Goal: Check status: Check status

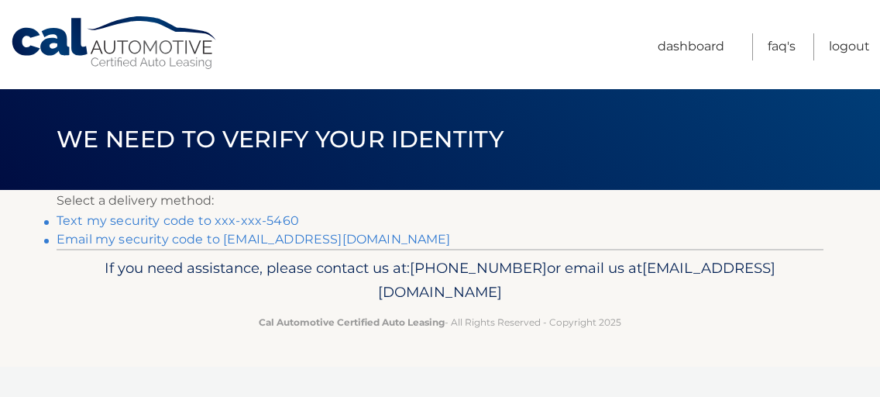
click at [262, 219] on link "Text my security code to xxx-xxx-5460" at bounding box center [178, 220] width 243 height 15
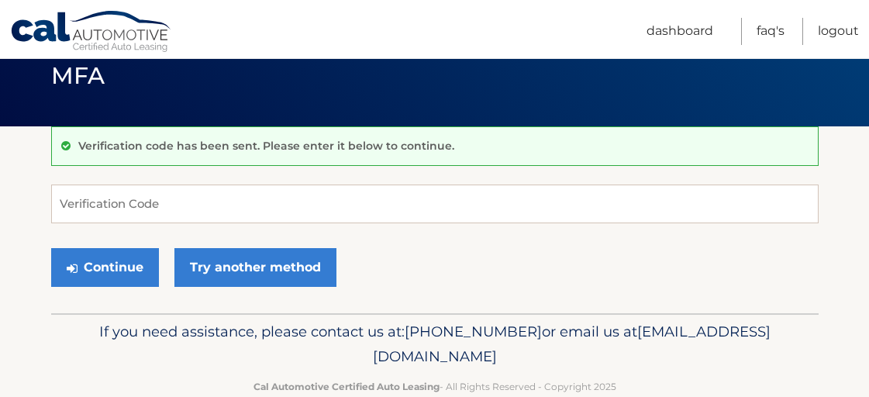
scroll to position [67, 0]
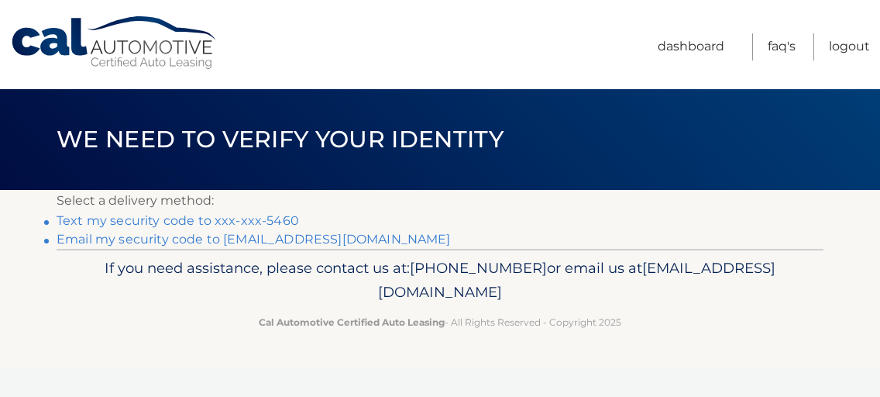
click at [288, 222] on link "Text my security code to xxx-xxx-5460" at bounding box center [178, 220] width 243 height 15
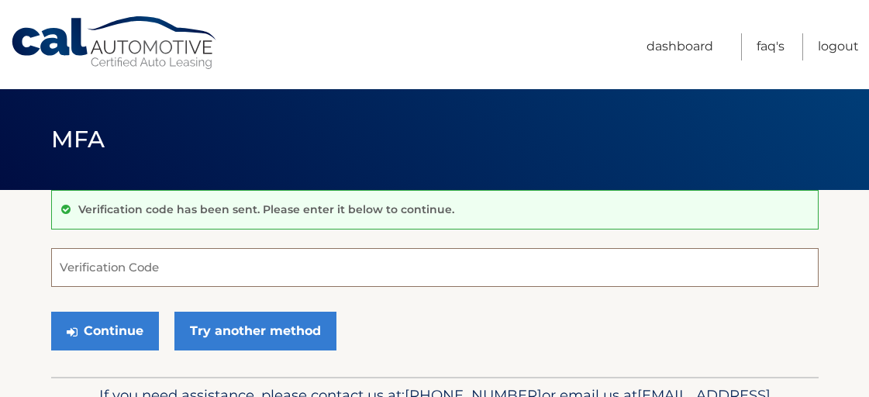
click at [229, 268] on input "Verification Code" at bounding box center [434, 267] width 767 height 39
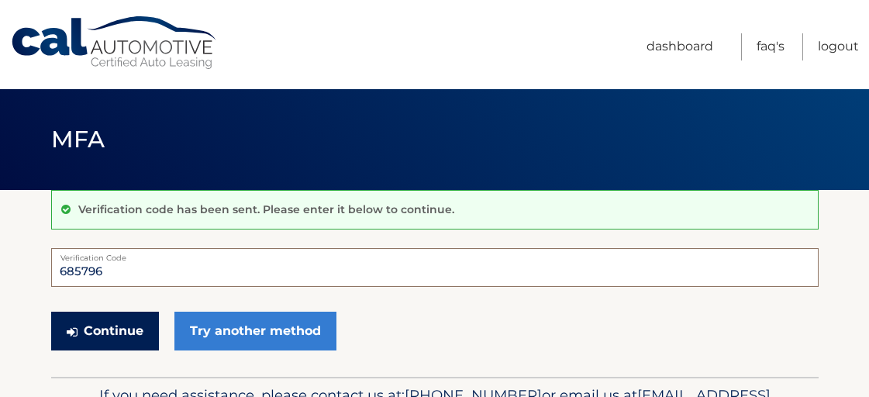
type input "685796"
click at [123, 324] on button "Continue" at bounding box center [105, 330] width 108 height 39
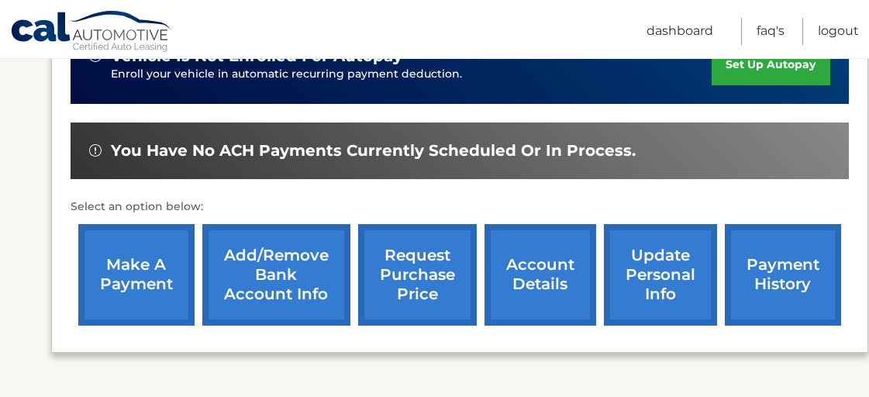
scroll to position [545, 0]
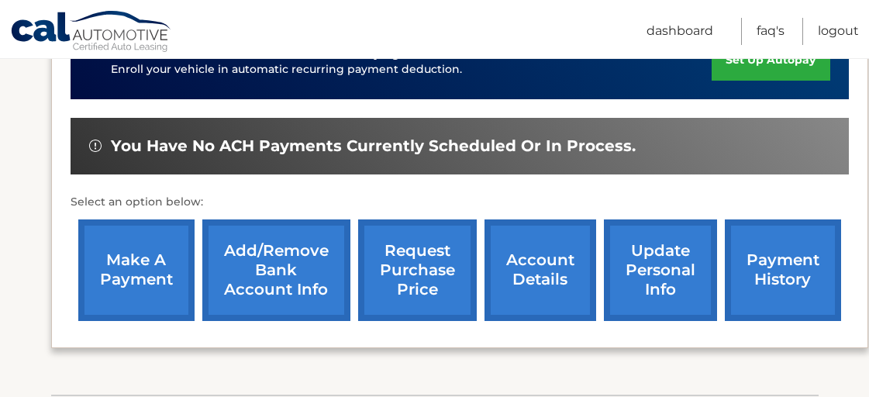
click at [776, 238] on link "payment history" at bounding box center [782, 270] width 116 height 102
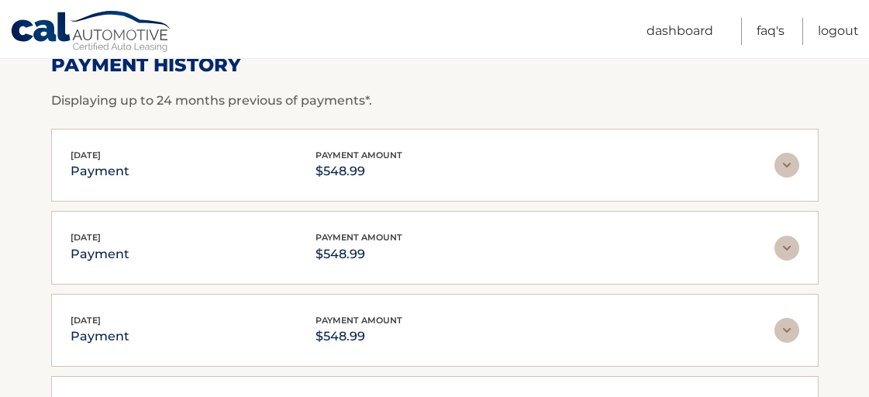
scroll to position [253, 0]
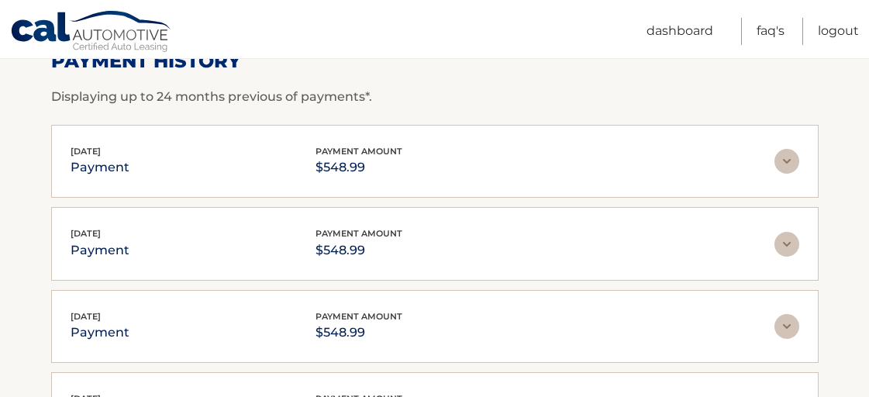
click at [785, 157] on img at bounding box center [786, 161] width 25 height 25
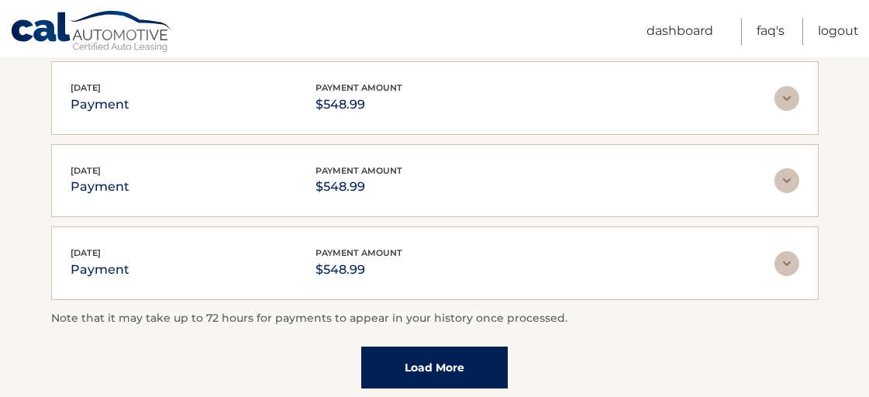
scroll to position [563, 0]
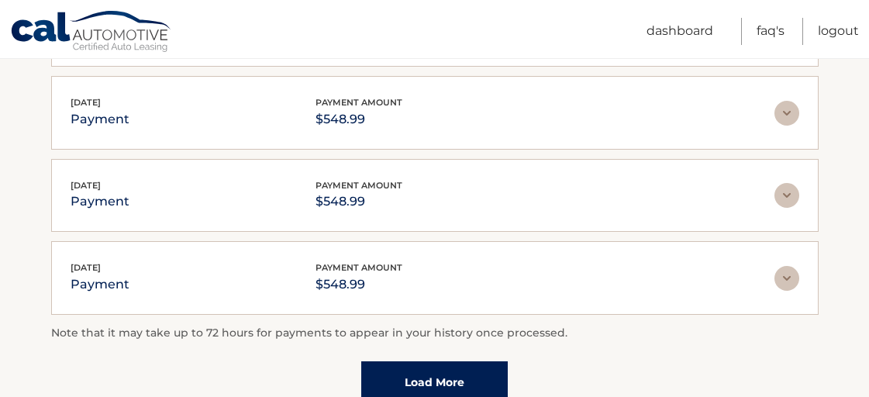
click at [447, 308] on div "[DATE] payment payment amount $548.99 Late Charges $0.00 Miscelleneous Charges*…" at bounding box center [434, 278] width 767 height 74
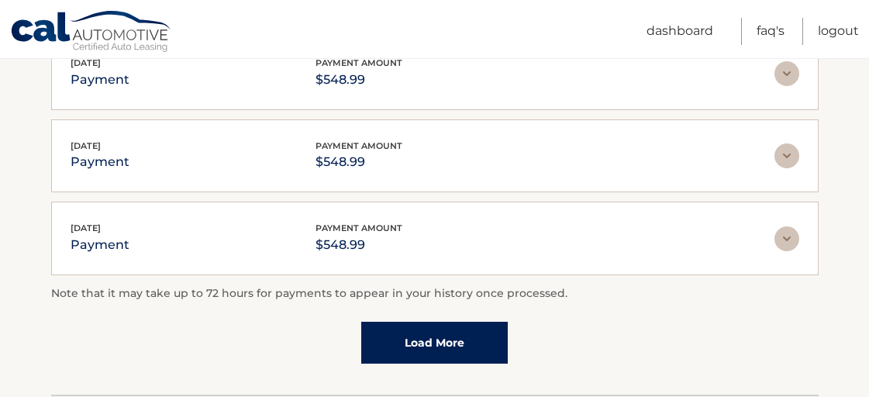
scroll to position [603, 0]
click at [447, 308] on div "Note that it may take up to 72 hours for payments to appear in your history onc…" at bounding box center [434, 323] width 767 height 79
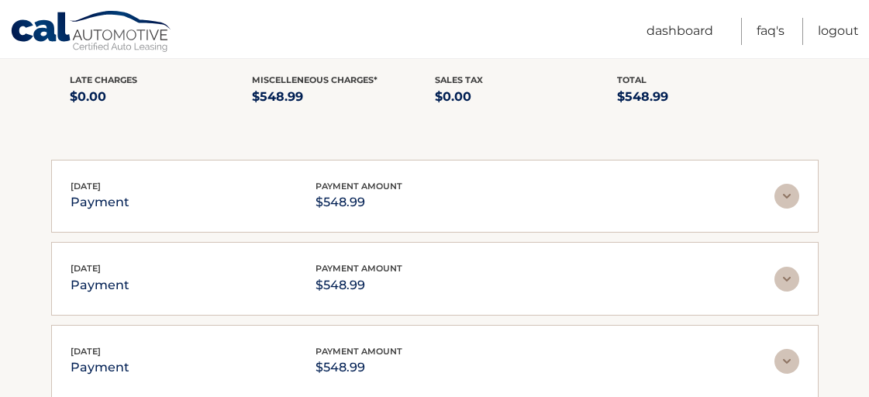
scroll to position [328, 0]
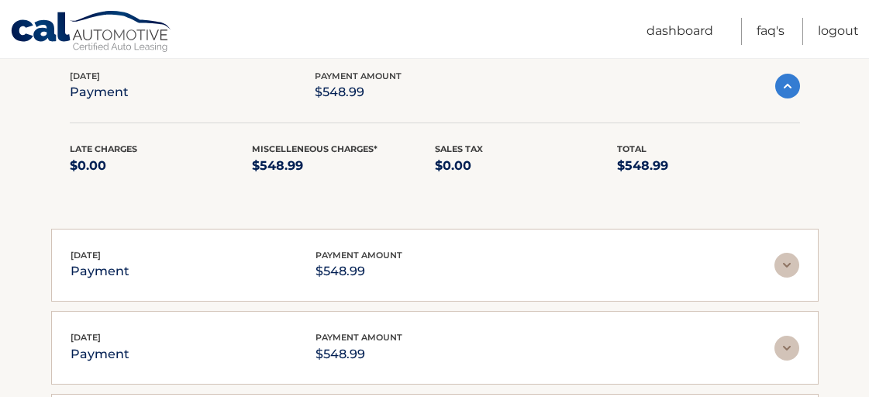
click at [443, 330] on div "Jul 07, 2025 payment payment amount $548.99" at bounding box center [423, 347] width 704 height 35
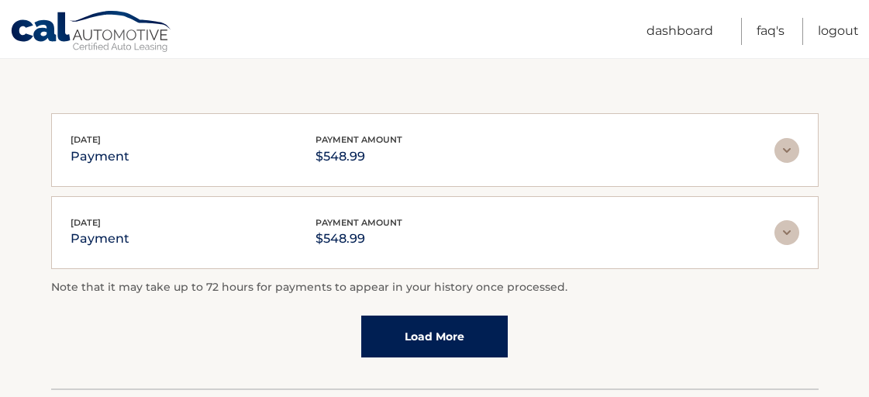
scroll to position [700, 0]
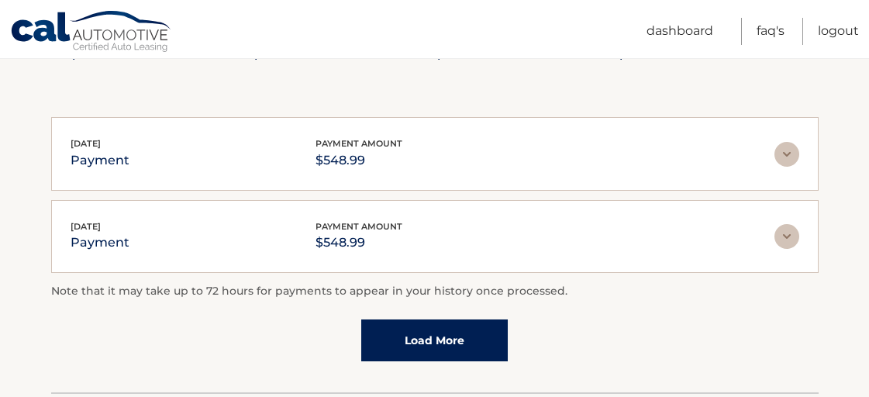
click at [780, 153] on img at bounding box center [786, 154] width 25 height 25
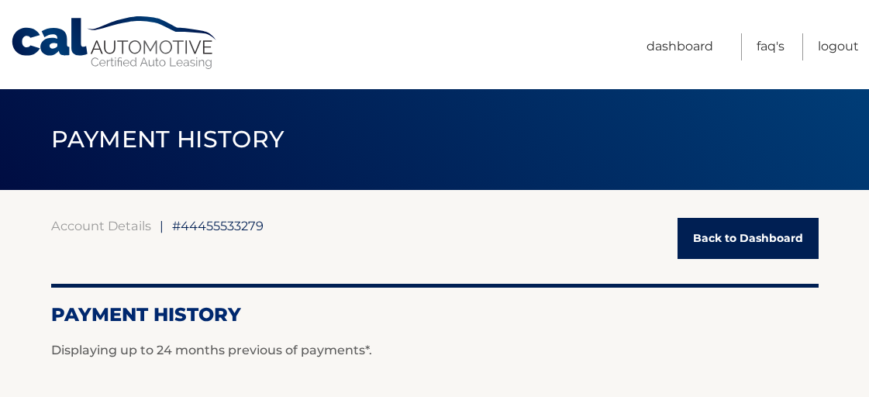
scroll to position [0, 0]
click at [730, 239] on link "Back to Dashboard" at bounding box center [747, 238] width 141 height 41
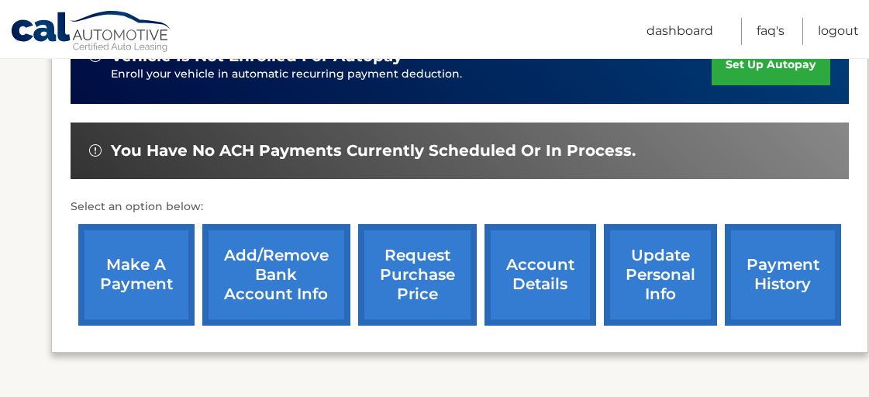
scroll to position [549, 0]
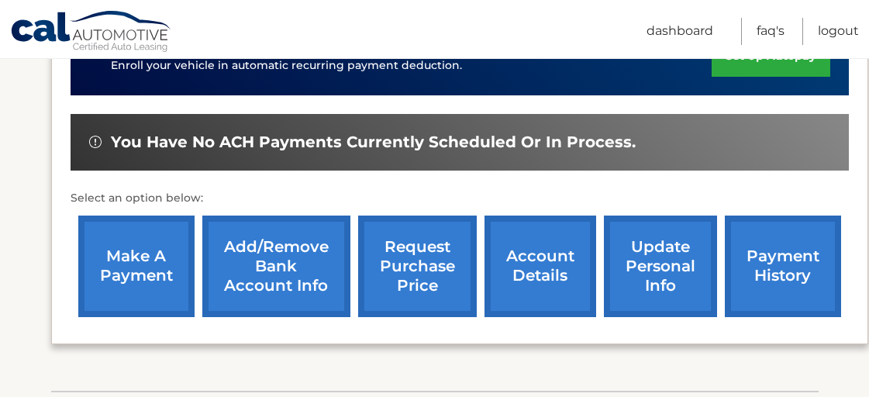
click at [772, 236] on link "payment history" at bounding box center [782, 266] width 116 height 102
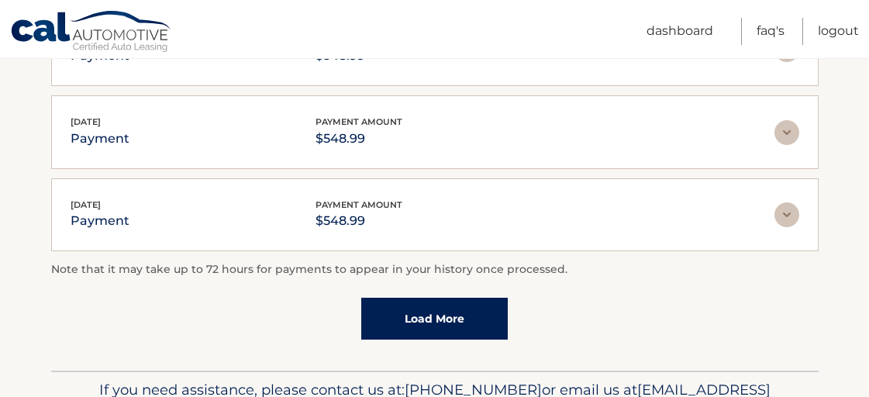
scroll to position [530, 0]
click at [469, 316] on link "Load More" at bounding box center [434, 319] width 146 height 42
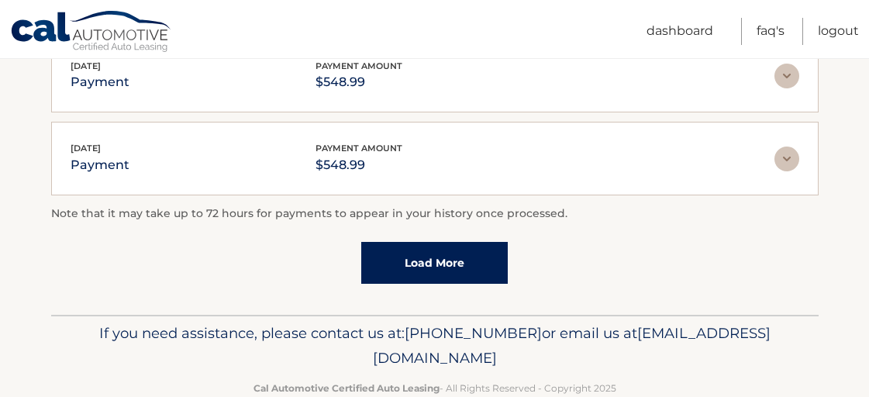
scroll to position [669, 0]
click at [440, 250] on link "Load More" at bounding box center [434, 263] width 146 height 42
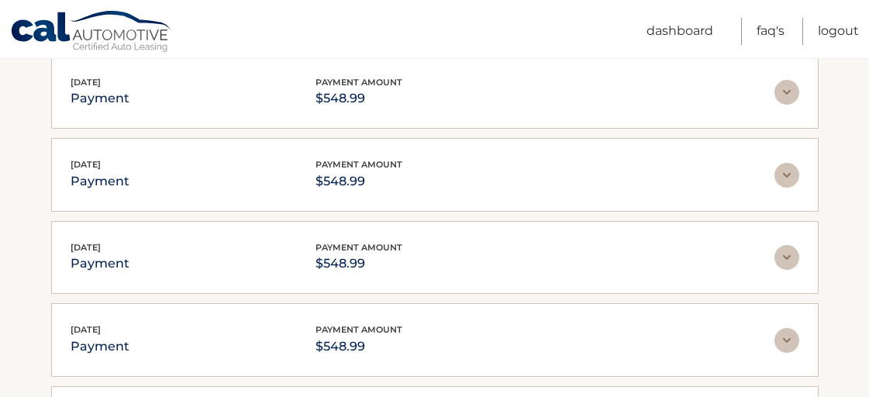
scroll to position [324, 0]
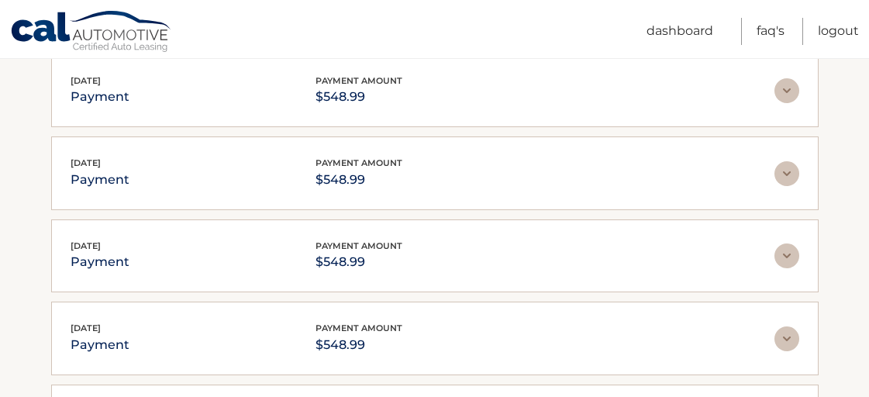
click at [783, 92] on img at bounding box center [786, 90] width 25 height 25
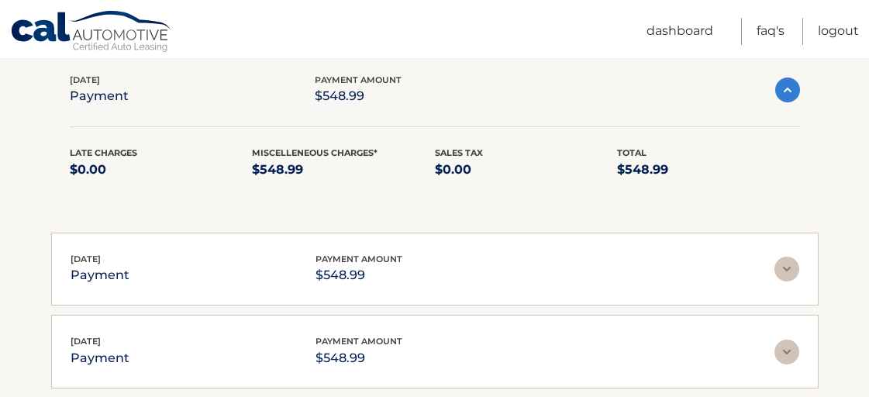
click at [783, 91] on img at bounding box center [787, 89] width 25 height 25
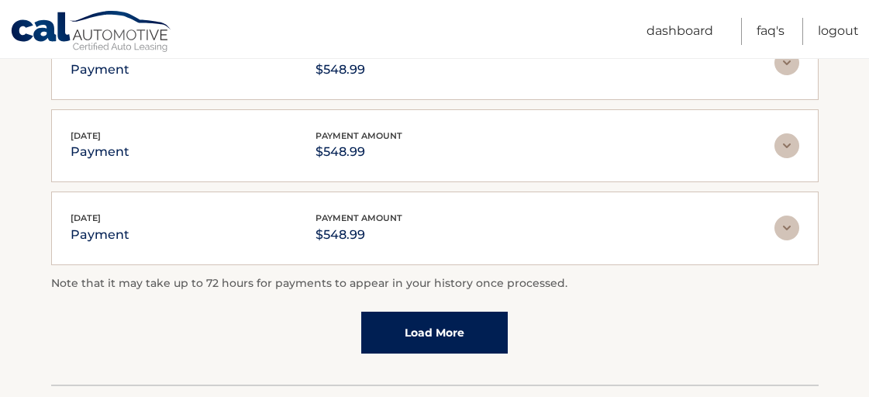
scroll to position [1012, 0]
click at [479, 316] on link "Load More" at bounding box center [434, 332] width 146 height 42
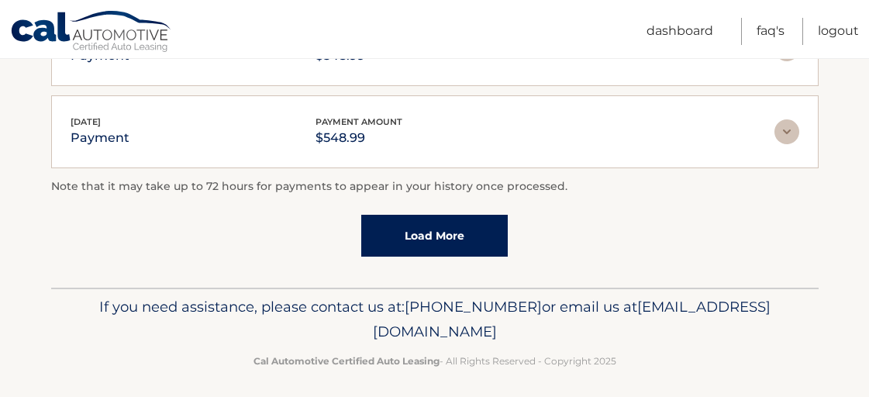
scroll to position [1520, 0]
drag, startPoint x: 298, startPoint y: 321, endPoint x: 570, endPoint y: 329, distance: 272.9
click at [570, 329] on span "[EMAIL_ADDRESS][DOMAIN_NAME]" at bounding box center [572, 319] width 398 height 43
copy p "[EMAIL_ADDRESS][DOMAIN_NAME]"
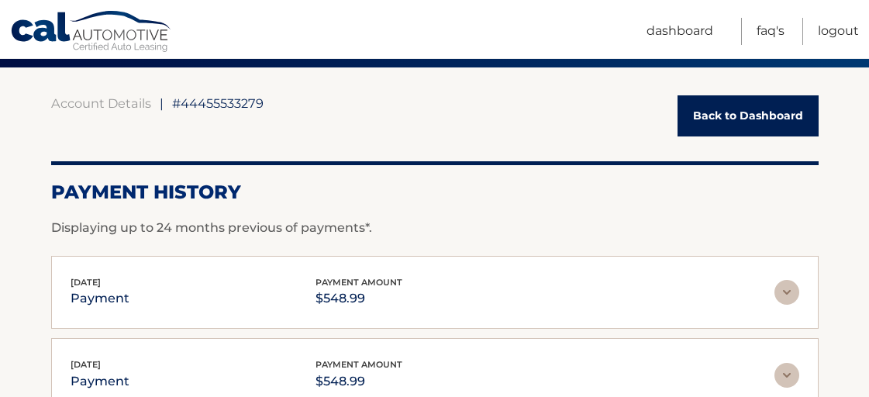
scroll to position [125, 0]
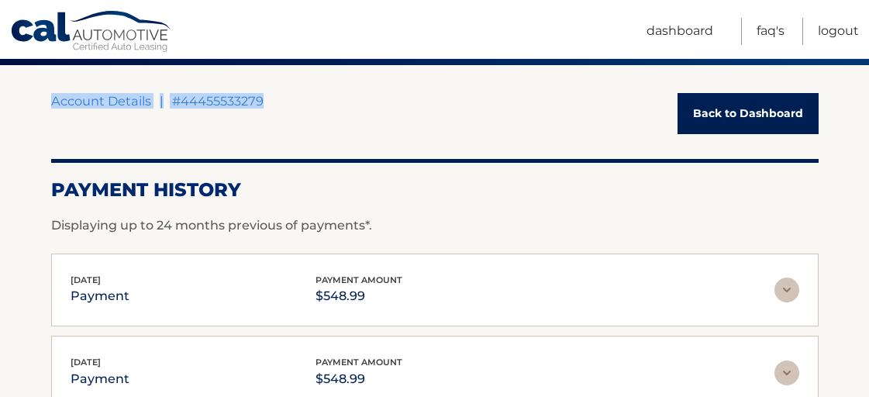
drag, startPoint x: 50, startPoint y: 98, endPoint x: 140, endPoint y: 109, distance: 91.3
click at [282, 115] on div "Account Details | #44455533279 Back to Dashboard" at bounding box center [434, 113] width 767 height 41
drag, startPoint x: 271, startPoint y: 95, endPoint x: 51, endPoint y: 97, distance: 220.1
click at [51, 97] on div "Account Details | #44455533279 Back to Dashboard" at bounding box center [434, 113] width 767 height 41
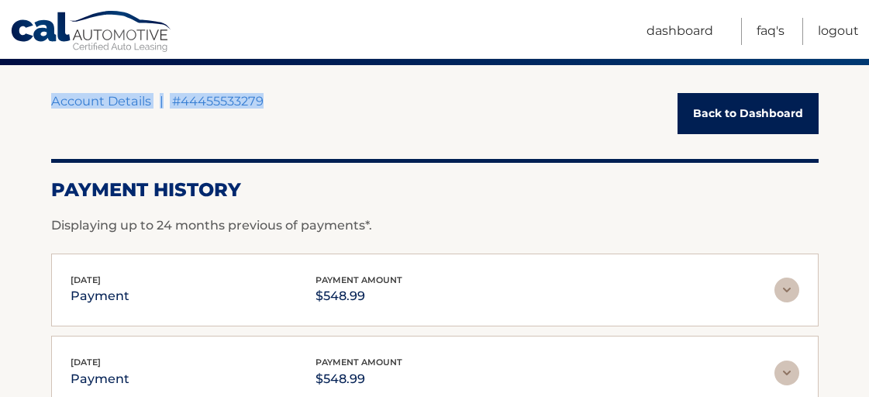
copy div "Account Details | #44455533279"
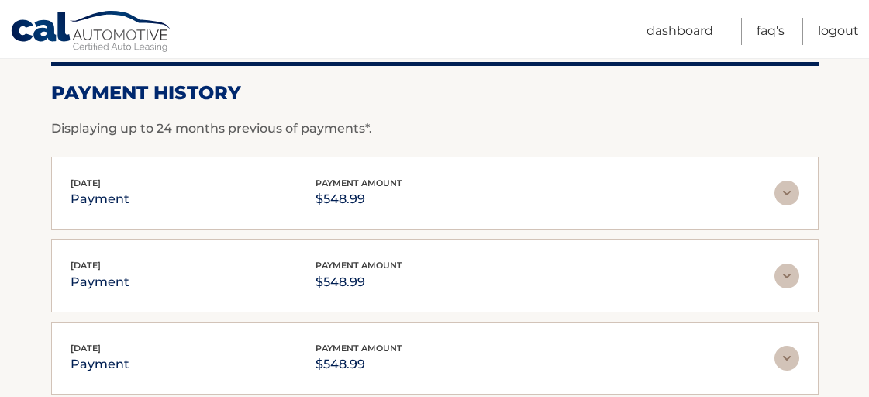
scroll to position [232, 0]
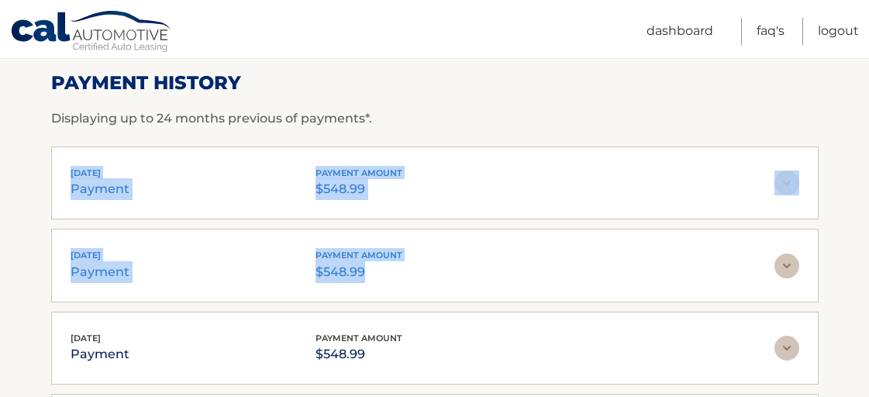
drag, startPoint x: 64, startPoint y: 167, endPoint x: 444, endPoint y: 274, distance: 395.2
copy div "Aug 01, 2025 payment payment amount $548.99 Late Charges $0.00 Miscelleneous Ch…"
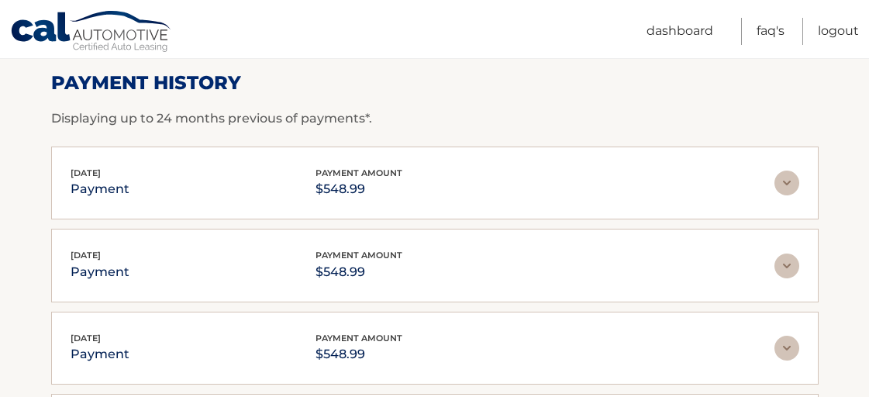
click at [549, 276] on div "Aug 01, 2025 payment payment amount $548.99" at bounding box center [423, 265] width 704 height 35
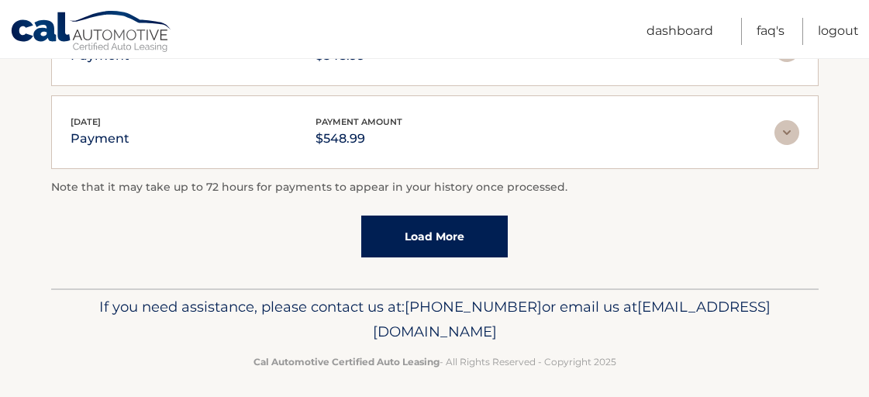
scroll to position [1616, 0]
click at [466, 222] on link "Load More" at bounding box center [434, 237] width 146 height 42
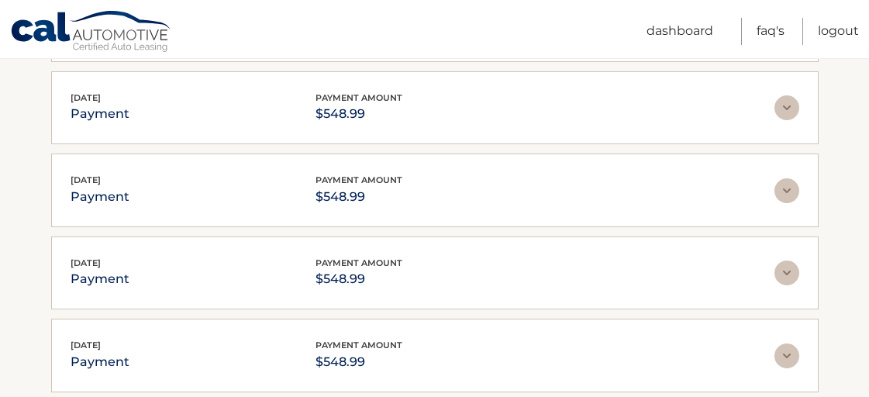
scroll to position [1556, 0]
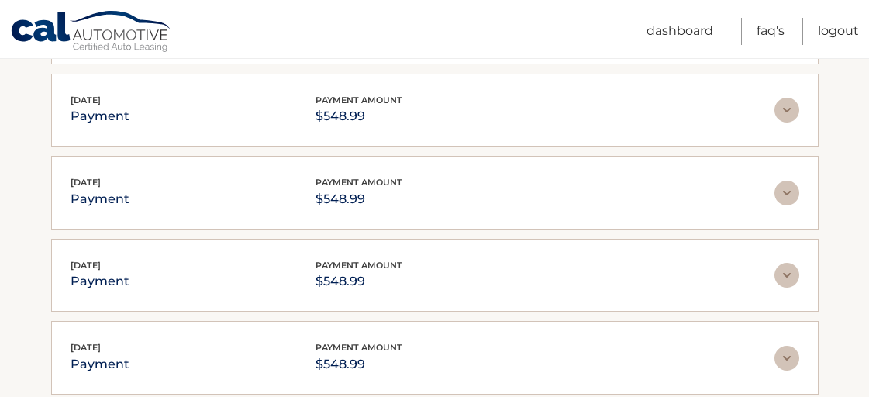
click at [783, 265] on img at bounding box center [786, 275] width 25 height 25
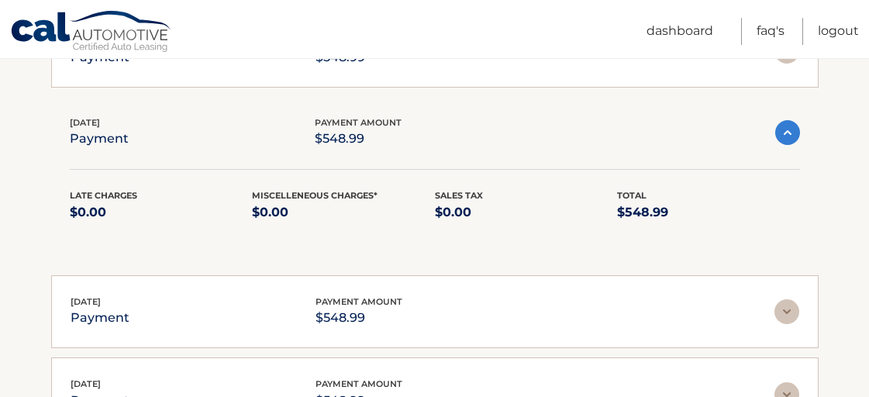
scroll to position [1698, 0]
click at [100, 117] on span "[DATE]" at bounding box center [85, 122] width 30 height 11
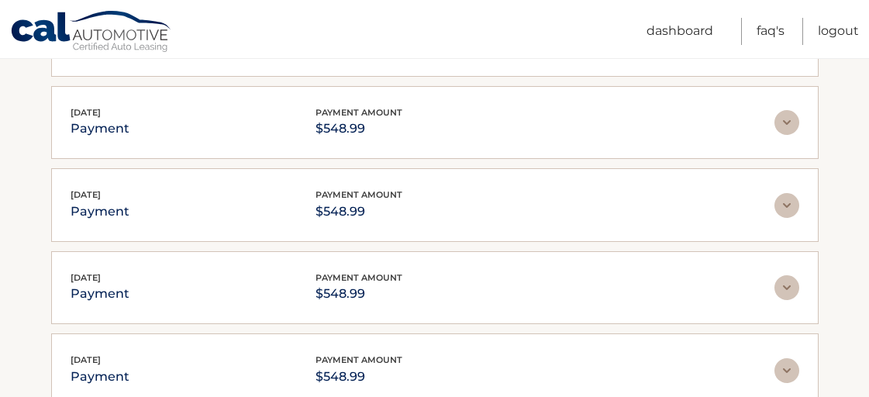
scroll to position [1710, 0]
click at [790, 112] on img at bounding box center [786, 120] width 25 height 25
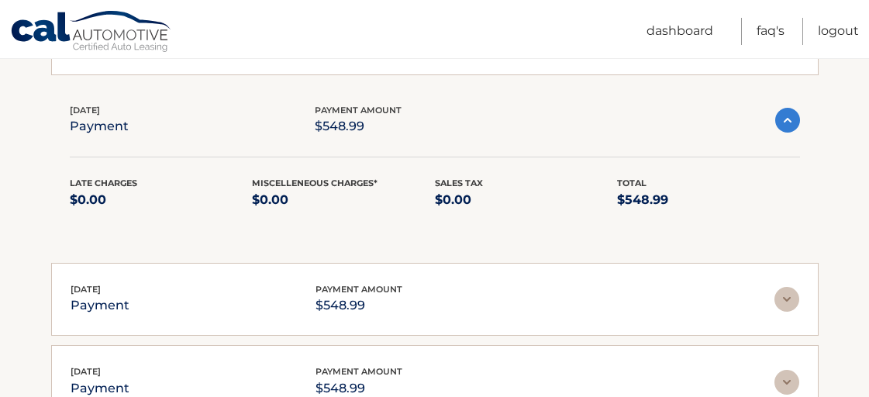
click at [783, 108] on img at bounding box center [787, 120] width 25 height 25
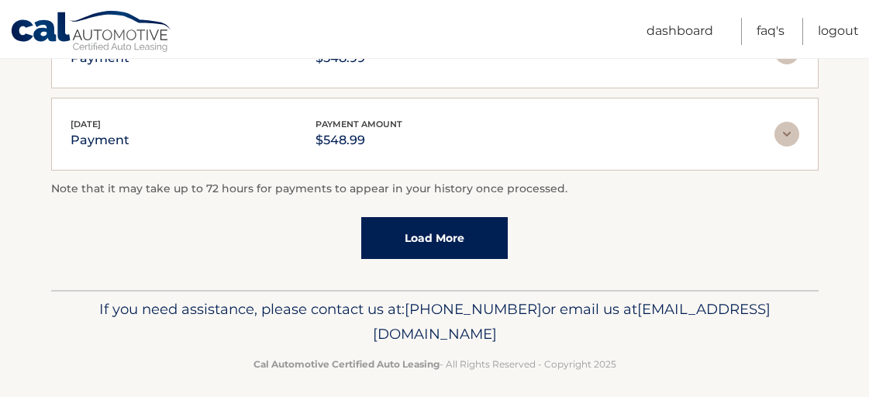
scroll to position [2026, 0]
drag, startPoint x: 299, startPoint y: 322, endPoint x: 576, endPoint y: 324, distance: 276.6
click at [576, 324] on p "If you need assistance, please contact us at: 609-807-3200 or email us at Custo…" at bounding box center [434, 323] width 747 height 50
copy p "[EMAIL_ADDRESS][DOMAIN_NAME]"
click at [198, 325] on p "If you need assistance, please contact us at: 609-807-3200 or email us at Custo…" at bounding box center [434, 323] width 747 height 50
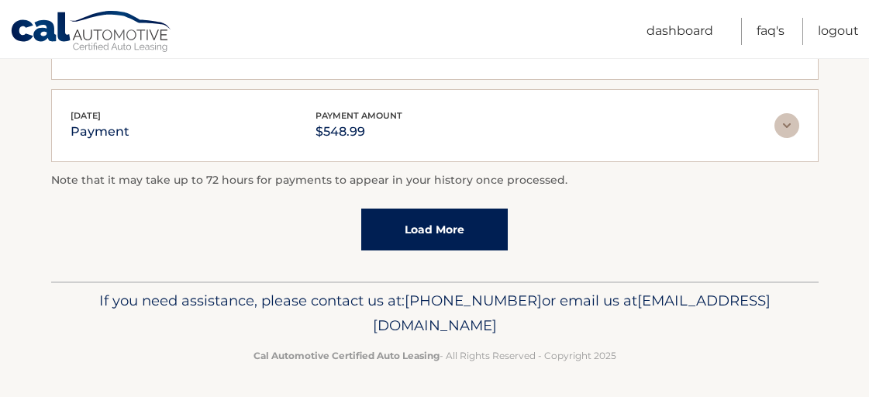
scroll to position [617, 0]
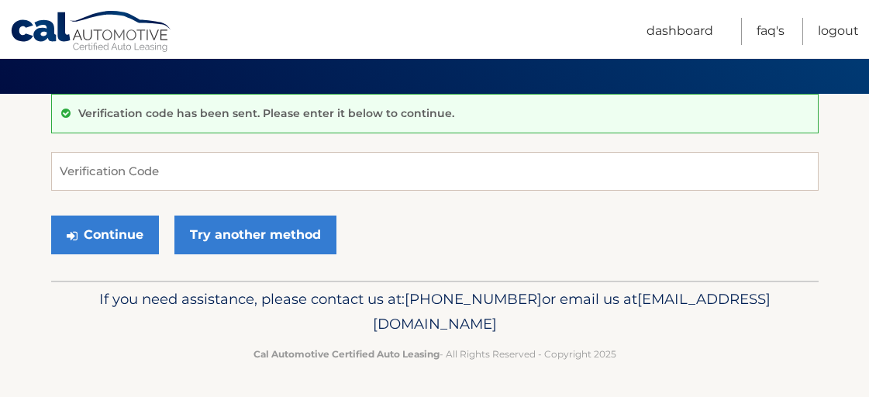
scroll to position [95, 0]
